Goal: Go to known website: Access a specific website the user already knows

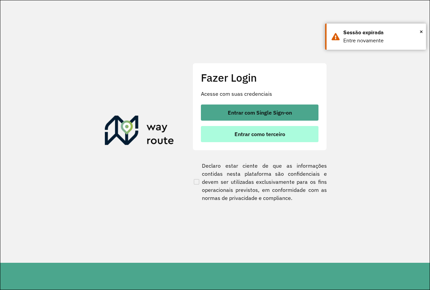
click at [252, 136] on span "Entrar como terceiro" at bounding box center [260, 133] width 51 height 5
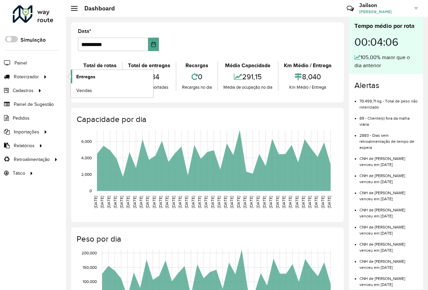
click at [84, 76] on span "Entregas" at bounding box center [85, 76] width 19 height 7
